Goal: Information Seeking & Learning: Learn about a topic

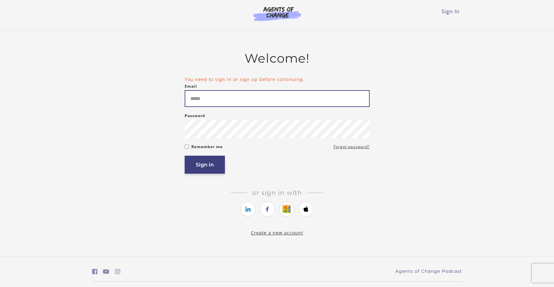
type input "**********"
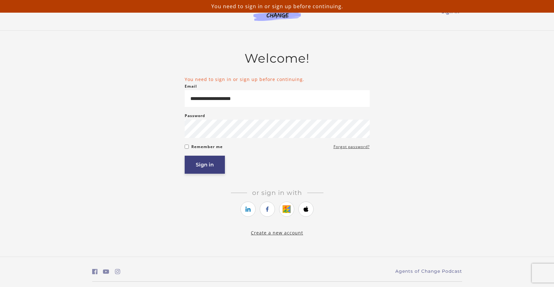
click at [210, 159] on button "Sign in" at bounding box center [205, 165] width 40 height 18
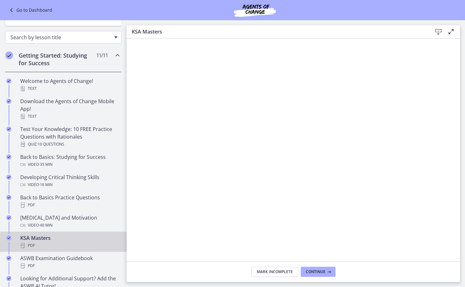
scroll to position [32, 0]
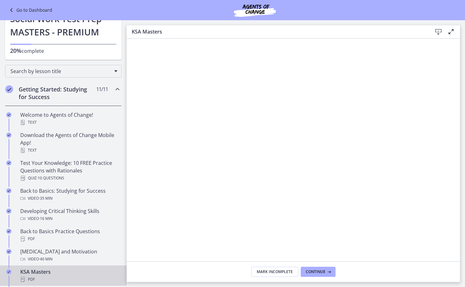
click at [114, 89] on icon "Chapters" at bounding box center [118, 90] width 8 height 8
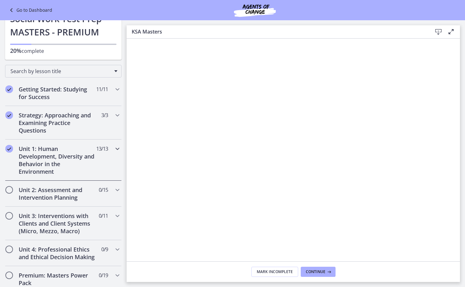
click at [114, 148] on icon "Chapters" at bounding box center [118, 149] width 8 height 8
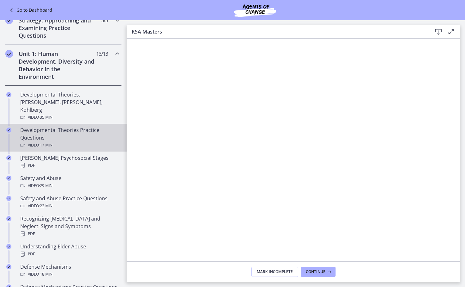
scroll to position [158, 0]
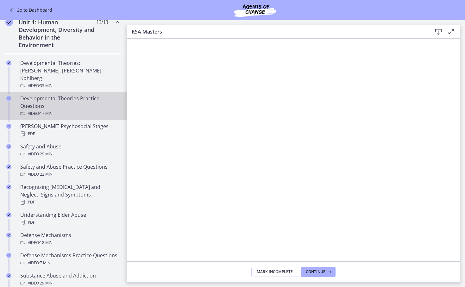
click at [55, 98] on div "Developmental Theories Practice Questions Video · 17 min" at bounding box center [69, 106] width 99 height 23
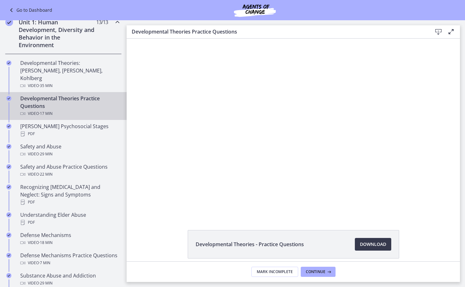
click at [261, 141] on div at bounding box center [293, 127] width 311 height 177
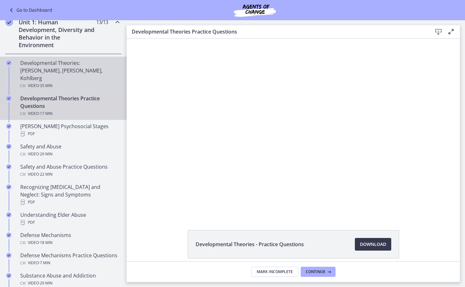
click at [55, 70] on div "Developmental Theories: Erikson, Piaget, Kohlberg Video · 35 min" at bounding box center [69, 74] width 99 height 30
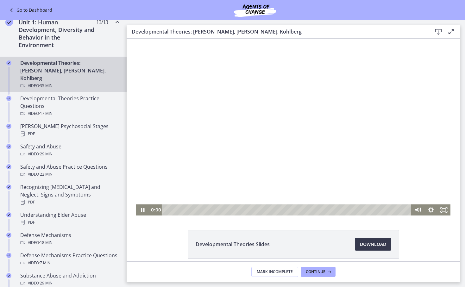
click at [267, 126] on div at bounding box center [293, 127] width 315 height 177
click at [379, 209] on div "30:58" at bounding box center [288, 210] width 242 height 11
click at [389, 209] on div "32:20" at bounding box center [288, 210] width 242 height 11
click at [397, 209] on div "33:28" at bounding box center [288, 210] width 242 height 11
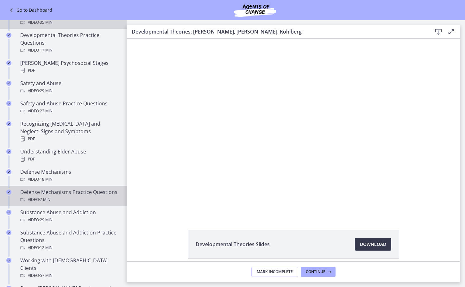
scroll to position [254, 0]
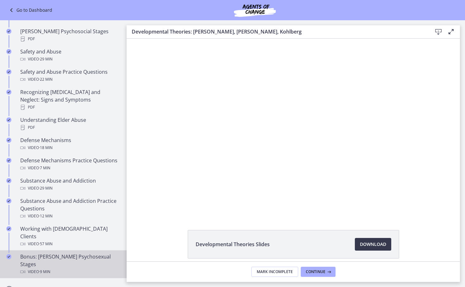
click at [55, 268] on div "Video · 9 min" at bounding box center [69, 272] width 99 height 8
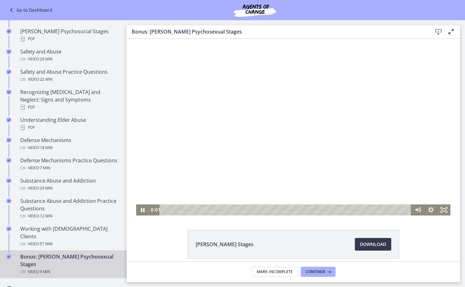
click at [291, 121] on div at bounding box center [293, 127] width 315 height 177
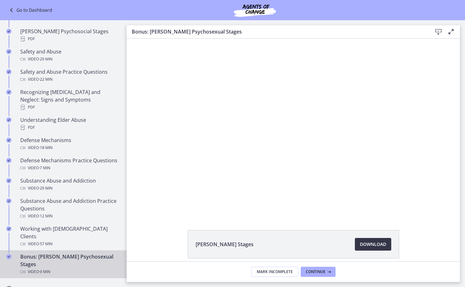
click at [379, 248] on span "Download Opens in a new window" at bounding box center [373, 245] width 26 height 8
